Goal: Find specific page/section: Find specific page/section

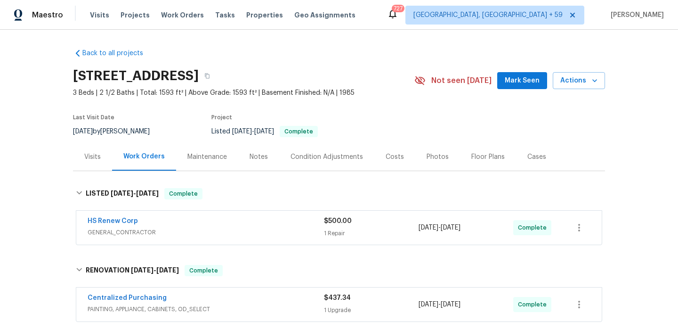
scroll to position [156, 0]
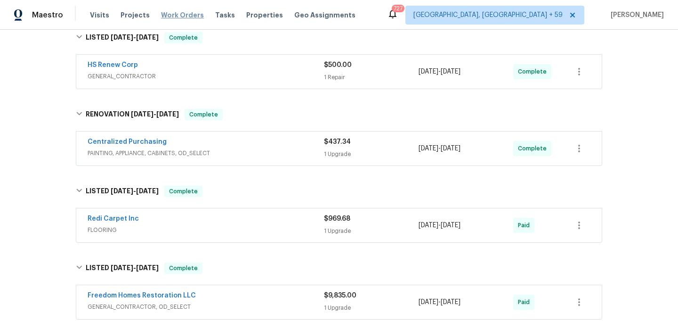
drag, startPoint x: 181, startPoint y: 16, endPoint x: 190, endPoint y: 19, distance: 8.9
click at [181, 16] on span "Work Orders" at bounding box center [182, 14] width 43 height 9
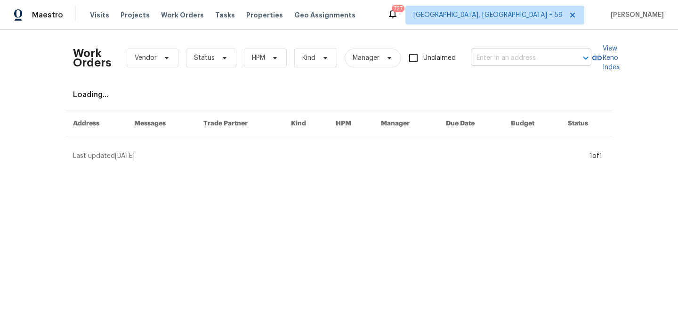
click at [536, 59] on input "text" at bounding box center [518, 58] width 94 height 15
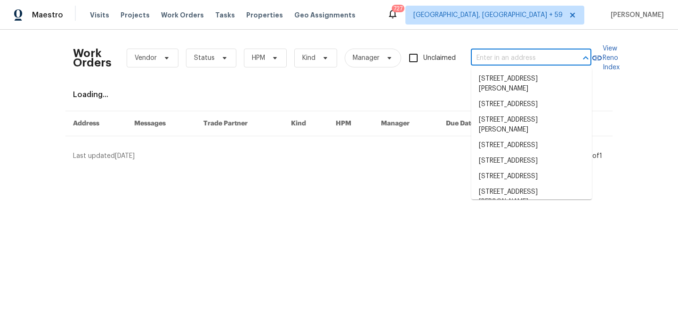
paste input "[STREET_ADDRESS]"
type input "[STREET_ADDRESS]"
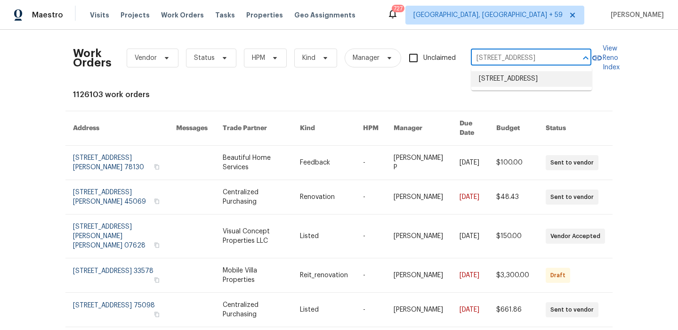
click at [515, 78] on li "[STREET_ADDRESS]" at bounding box center [531, 79] width 121 height 16
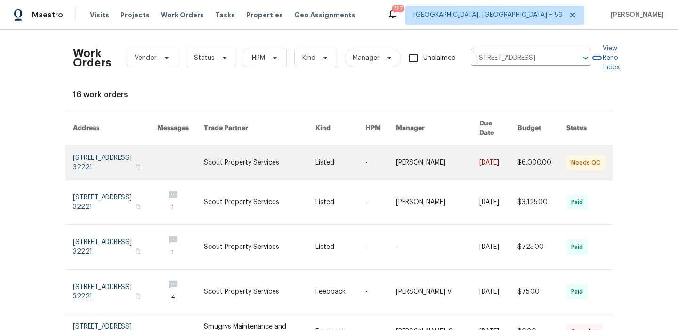
click at [103, 157] on link at bounding box center [115, 162] width 84 height 34
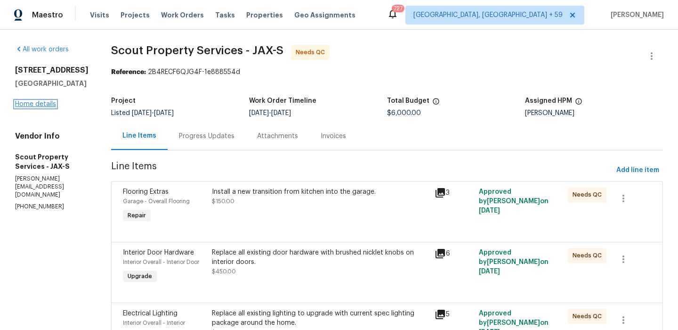
click at [43, 107] on link "Home details" at bounding box center [35, 104] width 41 height 7
